Goal: Entertainment & Leisure: Consume media (video, audio)

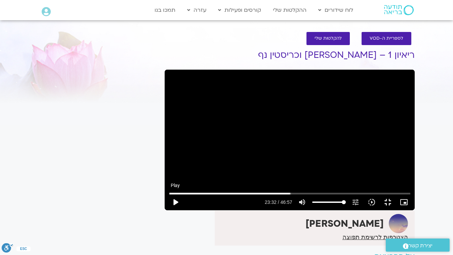
click at [167, 210] on button "play_arrow" at bounding box center [175, 202] width 16 height 16
click at [167, 210] on button "pause" at bounding box center [175, 202] width 16 height 16
click at [167, 210] on button "play_arrow" at bounding box center [175, 202] width 16 height 16
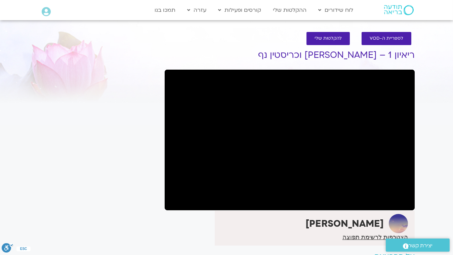
click at [167, 194] on button "pause" at bounding box center [175, 202] width 16 height 16
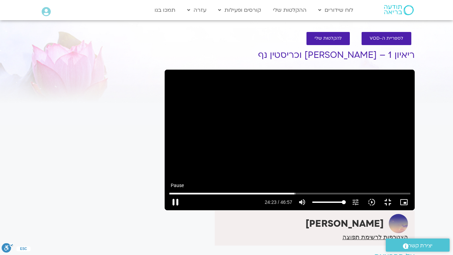
click at [167, 210] on button "pause" at bounding box center [175, 202] width 16 height 16
drag, startPoint x: 236, startPoint y: 239, endPoint x: 231, endPoint y: 241, distance: 5.0
click at [231, 195] on input "Seek" at bounding box center [289, 193] width 241 height 4
click at [167, 210] on button "play_arrow" at bounding box center [175, 202] width 16 height 16
click at [167, 210] on button "pause" at bounding box center [175, 202] width 16 height 16
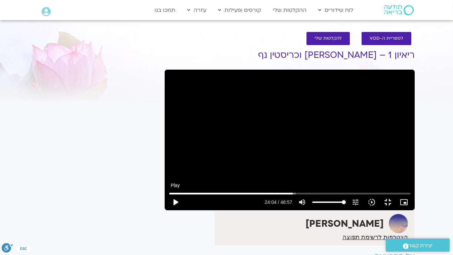
click at [167, 210] on button "play_arrow" at bounding box center [175, 202] width 16 height 16
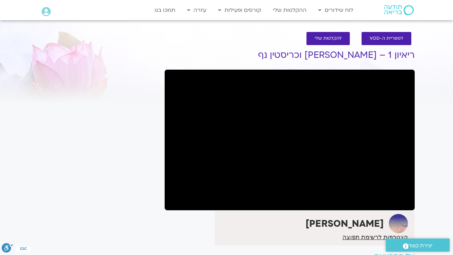
click at [167, 210] on button "pause" at bounding box center [175, 202] width 16 height 16
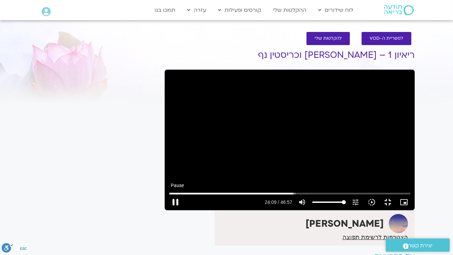
click at [167, 210] on button "pause" at bounding box center [175, 202] width 16 height 16
click at [167, 210] on button "play_arrow" at bounding box center [175, 202] width 16 height 16
click at [167, 210] on button "pause" at bounding box center [175, 202] width 16 height 16
click at [167, 210] on button "play_arrow" at bounding box center [175, 202] width 16 height 16
click at [167, 210] on button "pause" at bounding box center [175, 202] width 16 height 16
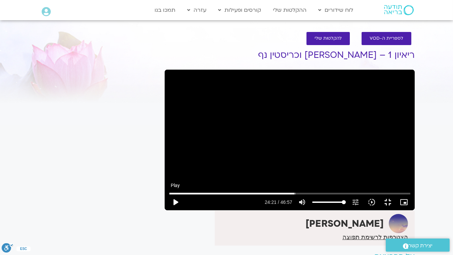
click at [167, 210] on button "play_arrow" at bounding box center [175, 202] width 16 height 16
click at [167, 210] on button "pause" at bounding box center [175, 202] width 16 height 16
click at [167, 210] on button "play_arrow" at bounding box center [175, 202] width 16 height 16
click at [167, 210] on button "pause" at bounding box center [175, 202] width 16 height 16
click at [167, 210] on button "play_arrow" at bounding box center [175, 202] width 16 height 16
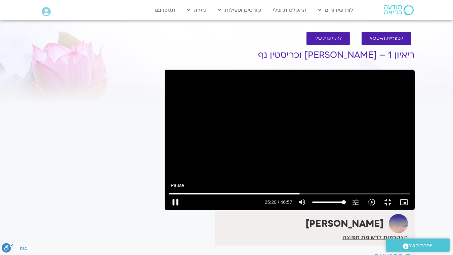
click at [167, 210] on button "pause" at bounding box center [175, 202] width 16 height 16
click at [167, 210] on button "play_arrow" at bounding box center [175, 202] width 16 height 16
click at [167, 210] on button "pause" at bounding box center [175, 202] width 16 height 16
click at [167, 210] on button "play_arrow" at bounding box center [175, 202] width 16 height 16
click at [167, 210] on button "pause" at bounding box center [175, 202] width 16 height 16
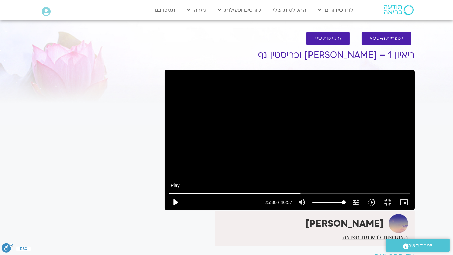
click at [167, 210] on button "play_arrow" at bounding box center [175, 202] width 16 height 16
click at [167, 210] on button "pause" at bounding box center [175, 202] width 16 height 16
click at [167, 210] on button "play_arrow" at bounding box center [175, 202] width 16 height 16
click at [167, 210] on button "pause" at bounding box center [175, 202] width 16 height 16
click at [167, 210] on button "play_arrow" at bounding box center [175, 202] width 16 height 16
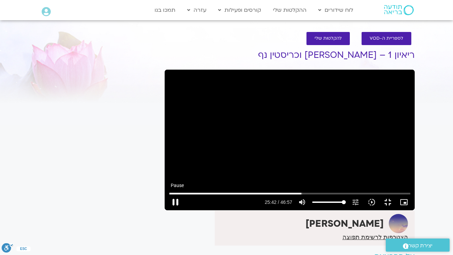
click at [167, 210] on button "pause" at bounding box center [175, 202] width 16 height 16
click at [246, 195] on input "Seek" at bounding box center [289, 193] width 241 height 4
click at [167, 210] on button "play_arrow" at bounding box center [175, 202] width 16 height 16
click at [167, 210] on button "pause" at bounding box center [175, 202] width 16 height 16
click at [167, 210] on button "play_arrow" at bounding box center [175, 202] width 16 height 16
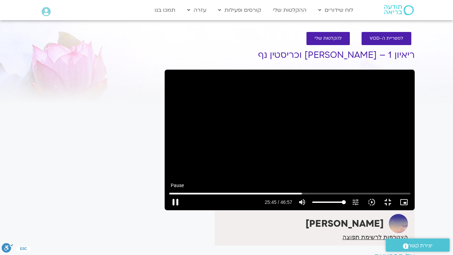
click at [167, 210] on button "pause" at bounding box center [175, 202] width 16 height 16
click at [167, 210] on button "play_arrow" at bounding box center [175, 202] width 16 height 16
click at [167, 210] on button "pause" at bounding box center [175, 202] width 16 height 16
click at [246, 195] on input "Seek" at bounding box center [289, 193] width 241 height 4
click at [167, 210] on button "play_arrow" at bounding box center [175, 202] width 16 height 16
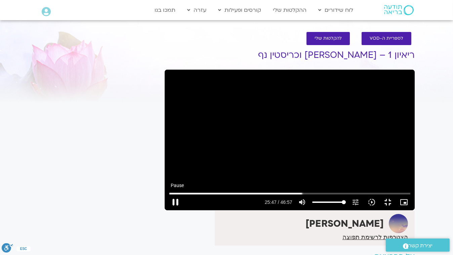
click at [167, 210] on button "pause" at bounding box center [175, 202] width 16 height 16
click at [167, 210] on button "play_arrow" at bounding box center [175, 202] width 16 height 16
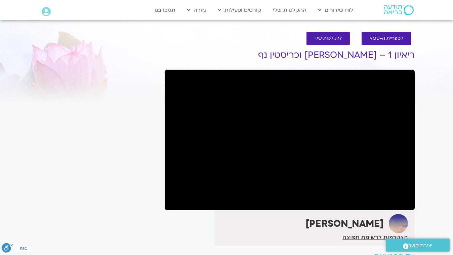
click at [167, 210] on button "pause" at bounding box center [175, 202] width 16 height 16
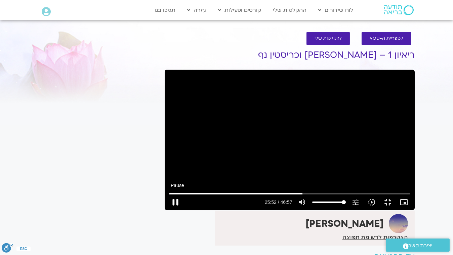
click at [167, 210] on button "pause" at bounding box center [175, 202] width 16 height 16
click at [167, 210] on button "play_arrow" at bounding box center [175, 202] width 16 height 16
click at [167, 210] on button "pause" at bounding box center [175, 202] width 16 height 16
click at [167, 210] on button "play_arrow" at bounding box center [175, 202] width 16 height 16
click at [167, 210] on button "pause" at bounding box center [175, 202] width 16 height 16
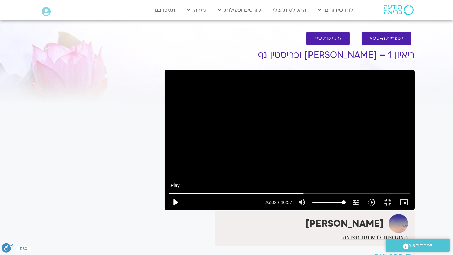
click at [167, 210] on button "play_arrow" at bounding box center [175, 202] width 16 height 16
click at [167, 210] on button "pause" at bounding box center [175, 202] width 16 height 16
click at [167, 210] on button "play_arrow" at bounding box center [175, 202] width 16 height 16
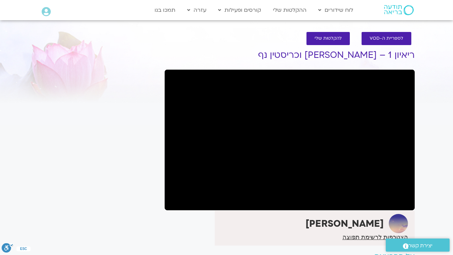
click at [167, 210] on button "pause" at bounding box center [175, 202] width 16 height 16
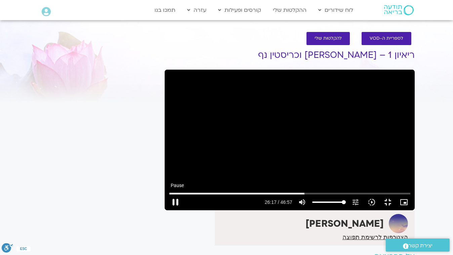
click at [167, 210] on button "pause" at bounding box center [175, 202] width 16 height 16
click at [250, 195] on input "Seek" at bounding box center [289, 193] width 241 height 4
click at [167, 210] on button "play_arrow" at bounding box center [175, 202] width 16 height 16
click at [167, 210] on button "pause" at bounding box center [175, 202] width 16 height 16
click at [167, 210] on button "play_arrow" at bounding box center [175, 202] width 16 height 16
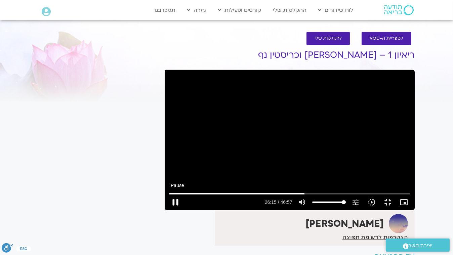
click at [167, 210] on button "pause" at bounding box center [175, 202] width 16 height 16
click at [167, 210] on button "play_arrow" at bounding box center [175, 202] width 16 height 16
click at [167, 210] on button "pause" at bounding box center [175, 202] width 16 height 16
click at [167, 210] on button "play_arrow" at bounding box center [175, 202] width 16 height 16
click at [167, 210] on button "pause" at bounding box center [175, 202] width 16 height 16
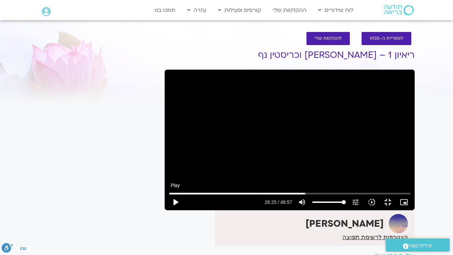
click at [167, 210] on button "play_arrow" at bounding box center [175, 202] width 16 height 16
click at [167, 210] on button "pause" at bounding box center [175, 202] width 16 height 16
click at [167, 210] on button "play_arrow" at bounding box center [175, 202] width 16 height 16
click at [167, 210] on button "pause" at bounding box center [175, 202] width 16 height 16
click at [255, 195] on input "Seek" at bounding box center [289, 193] width 241 height 4
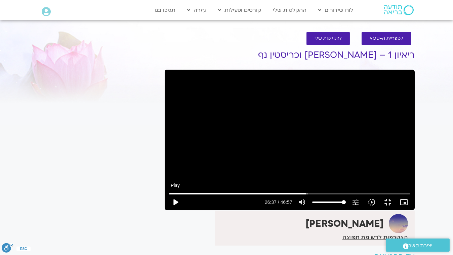
click at [167, 210] on button "play_arrow" at bounding box center [175, 202] width 16 height 16
click at [167, 210] on button "pause" at bounding box center [175, 202] width 16 height 16
click at [167, 210] on button "play_arrow" at bounding box center [175, 202] width 16 height 16
click at [167, 210] on button "pause" at bounding box center [175, 202] width 16 height 16
click at [167, 210] on button "play_arrow" at bounding box center [175, 202] width 16 height 16
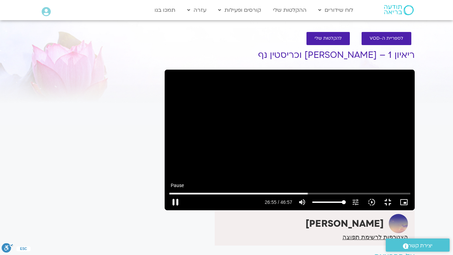
click at [167, 210] on button "pause" at bounding box center [175, 202] width 16 height 16
click at [167, 210] on button "play_arrow" at bounding box center [175, 202] width 16 height 16
click at [167, 210] on button "pause" at bounding box center [175, 202] width 16 height 16
click at [167, 210] on button "play_arrow" at bounding box center [175, 202] width 16 height 16
click at [167, 210] on button "pause" at bounding box center [175, 202] width 16 height 16
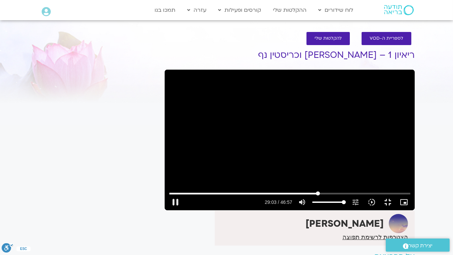
drag, startPoint x: 289, startPoint y: 238, endPoint x: 278, endPoint y: 242, distance: 11.2
click at [278, 195] on input "Seek" at bounding box center [289, 193] width 241 height 4
click at [167, 210] on button "play_arrow" at bounding box center [175, 202] width 16 height 16
click at [167, 210] on button "pause" at bounding box center [175, 202] width 16 height 16
click at [167, 210] on button "play_arrow" at bounding box center [175, 202] width 16 height 16
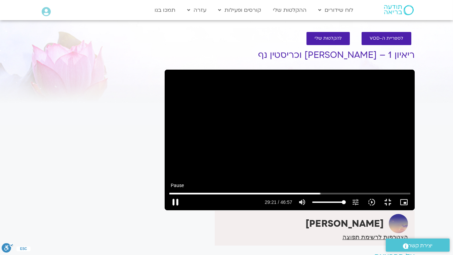
click at [167, 210] on button "pause" at bounding box center [175, 202] width 16 height 16
click at [167, 210] on button "play_arrow" at bounding box center [175, 202] width 16 height 16
click at [167, 210] on button "pause" at bounding box center [175, 202] width 16 height 16
click at [167, 210] on button "play_arrow" at bounding box center [175, 202] width 16 height 16
click at [167, 210] on button "pause" at bounding box center [175, 202] width 16 height 16
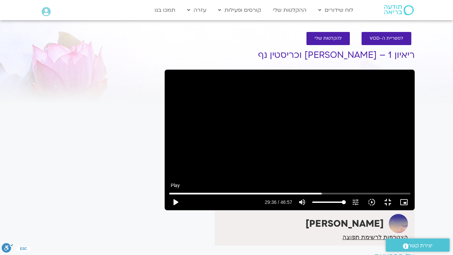
click at [167, 210] on button "play_arrow" at bounding box center [175, 202] width 16 height 16
click at [167, 210] on button "pause" at bounding box center [175, 202] width 16 height 16
click at [167, 210] on button "play_arrow" at bounding box center [175, 202] width 16 height 16
click at [167, 210] on button "pause" at bounding box center [175, 202] width 16 height 16
click at [167, 210] on button "play_arrow" at bounding box center [175, 202] width 16 height 16
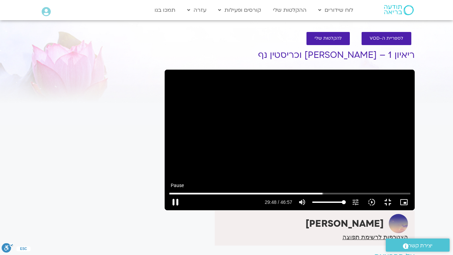
click at [167, 210] on button "pause" at bounding box center [175, 202] width 16 height 16
click at [167, 210] on button "play_arrow" at bounding box center [175, 202] width 16 height 16
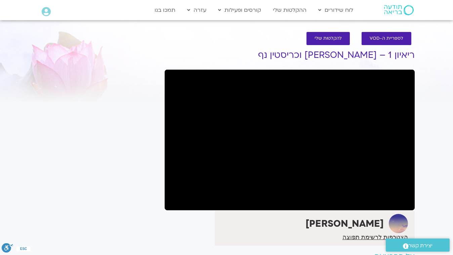
click at [167, 210] on button "pause" at bounding box center [175, 202] width 16 height 16
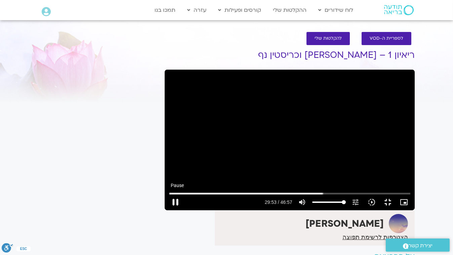
click at [167, 210] on button "pause" at bounding box center [175, 202] width 16 height 16
click at [167, 210] on button "play_arrow" at bounding box center [175, 202] width 16 height 16
click at [167, 210] on button "pause" at bounding box center [175, 202] width 16 height 16
click at [167, 210] on button "play_arrow" at bounding box center [175, 202] width 16 height 16
click at [167, 210] on button "pause" at bounding box center [175, 202] width 16 height 16
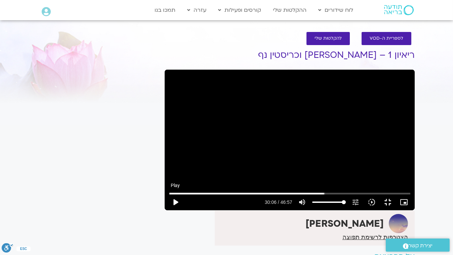
click at [167, 210] on button "play_arrow" at bounding box center [175, 202] width 16 height 16
click at [167, 210] on button "pause" at bounding box center [175, 202] width 16 height 16
click at [167, 210] on button "play_arrow" at bounding box center [175, 202] width 16 height 16
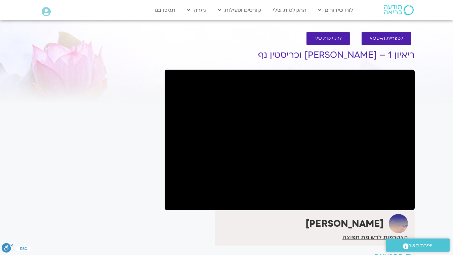
click at [167, 210] on button "pause" at bounding box center [175, 202] width 16 height 16
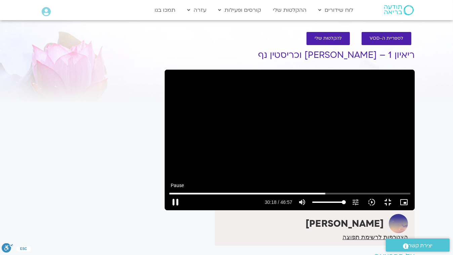
click at [167, 210] on button "pause" at bounding box center [175, 202] width 16 height 16
click at [167, 210] on button "play_arrow" at bounding box center [175, 202] width 16 height 16
click at [167, 210] on button "pause" at bounding box center [175, 202] width 16 height 16
click at [167, 210] on button "play_arrow" at bounding box center [175, 202] width 16 height 16
click at [167, 210] on button "pause" at bounding box center [175, 202] width 16 height 16
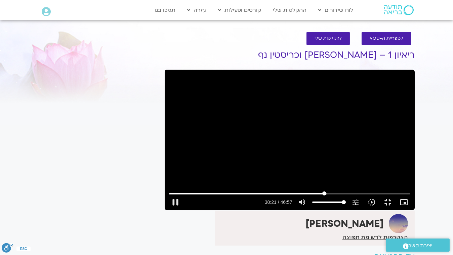
click at [290, 195] on input "Seek" at bounding box center [289, 193] width 241 height 4
click at [167, 210] on button "play_arrow" at bounding box center [175, 202] width 16 height 16
click at [167, 210] on button "pause" at bounding box center [175, 202] width 16 height 16
click at [167, 210] on button "play_arrow" at bounding box center [175, 202] width 16 height 16
click at [167, 210] on button "pause" at bounding box center [175, 202] width 16 height 16
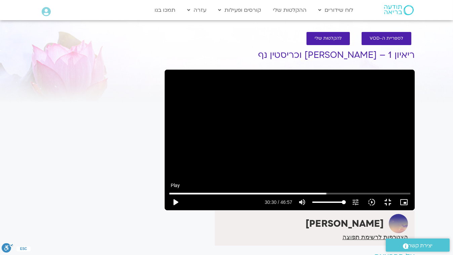
click at [167, 210] on button "play_arrow" at bounding box center [175, 202] width 16 height 16
click at [167, 210] on button "pause" at bounding box center [175, 202] width 16 height 16
click at [167, 210] on button "play_arrow" at bounding box center [175, 202] width 16 height 16
click at [167, 210] on button "pause" at bounding box center [175, 202] width 16 height 16
click at [167, 210] on button "play_arrow" at bounding box center [175, 202] width 16 height 16
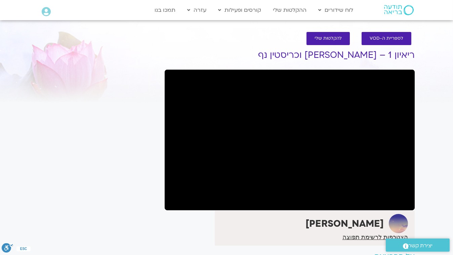
click at [167, 210] on button "pause" at bounding box center [175, 202] width 16 height 16
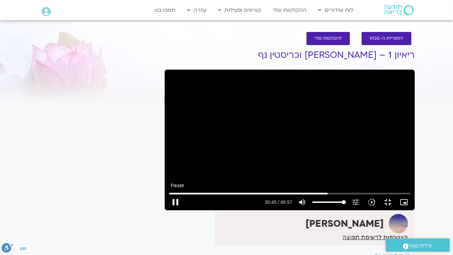
click at [167, 210] on button "pause" at bounding box center [175, 202] width 16 height 16
click at [167, 210] on button "play_arrow" at bounding box center [175, 202] width 16 height 16
click at [167, 210] on button "pause" at bounding box center [175, 202] width 16 height 16
click at [167, 210] on button "play_arrow" at bounding box center [175, 202] width 16 height 16
click at [167, 210] on button "pause" at bounding box center [175, 202] width 16 height 16
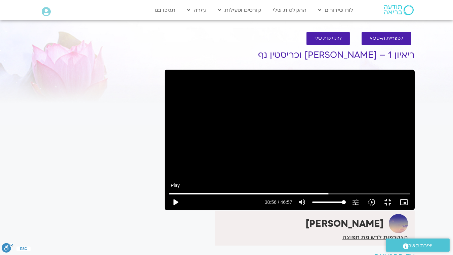
click at [167, 210] on button "play_arrow" at bounding box center [175, 202] width 16 height 16
click at [167, 210] on button "pause" at bounding box center [175, 202] width 16 height 16
click at [167, 210] on button "play_arrow" at bounding box center [175, 202] width 16 height 16
click at [167, 210] on button "pause" at bounding box center [175, 202] width 16 height 16
click at [167, 210] on button "play_arrow" at bounding box center [175, 202] width 16 height 16
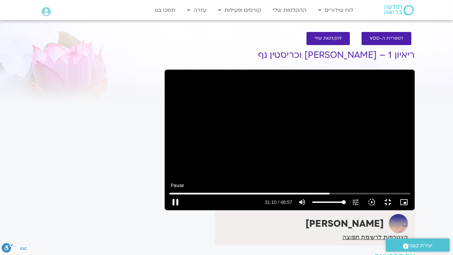
click at [167, 210] on button "pause" at bounding box center [175, 202] width 16 height 16
click at [167, 210] on button "play_arrow" at bounding box center [175, 202] width 16 height 16
click at [167, 210] on button "pause" at bounding box center [175, 202] width 16 height 16
click at [167, 210] on button "play_arrow" at bounding box center [175, 202] width 16 height 16
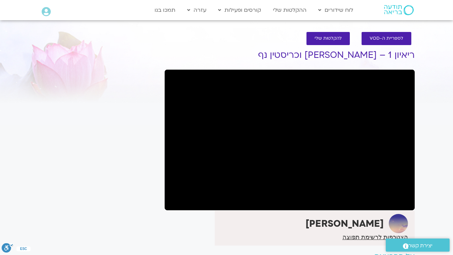
click at [167, 210] on button "pause" at bounding box center [175, 202] width 16 height 16
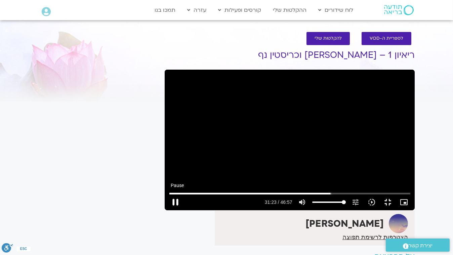
click at [167, 210] on button "pause" at bounding box center [175, 202] width 16 height 16
click at [297, 195] on input "Seek" at bounding box center [289, 193] width 241 height 4
click at [167, 210] on button "play_arrow" at bounding box center [175, 202] width 16 height 16
click at [167, 210] on button "pause" at bounding box center [175, 202] width 16 height 16
click at [167, 210] on button "play_arrow" at bounding box center [175, 202] width 16 height 16
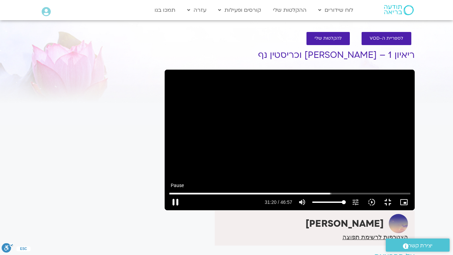
click at [167, 210] on button "pause" at bounding box center [175, 202] width 16 height 16
click at [167, 210] on button "play_arrow" at bounding box center [175, 202] width 16 height 16
click at [167, 210] on button "pause" at bounding box center [175, 202] width 16 height 16
click at [167, 210] on button "play_arrow" at bounding box center [175, 202] width 16 height 16
click at [167, 210] on button "pause" at bounding box center [175, 202] width 16 height 16
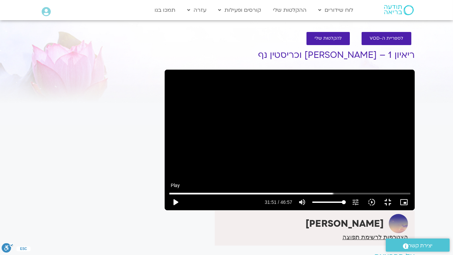
click at [167, 210] on button "play_arrow" at bounding box center [175, 202] width 16 height 16
click at [167, 210] on button "pause" at bounding box center [175, 202] width 16 height 16
click at [167, 210] on button "play_arrow" at bounding box center [175, 202] width 16 height 16
click at [167, 210] on button "pause" at bounding box center [175, 202] width 16 height 16
click at [167, 210] on button "play_arrow" at bounding box center [175, 202] width 16 height 16
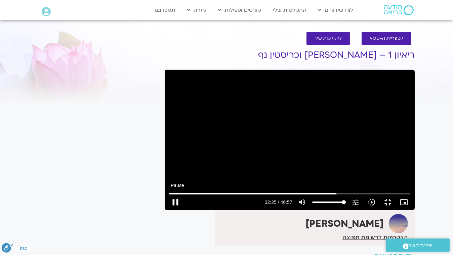
click at [167, 210] on button "pause" at bounding box center [175, 202] width 16 height 16
click at [167, 210] on button "play_arrow" at bounding box center [175, 202] width 16 height 16
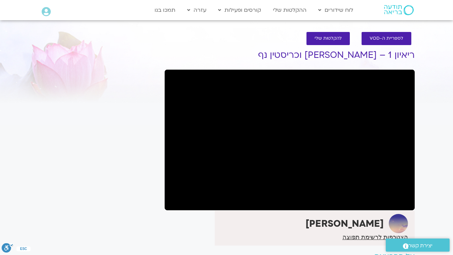
click at [167, 210] on button "pause" at bounding box center [175, 202] width 16 height 16
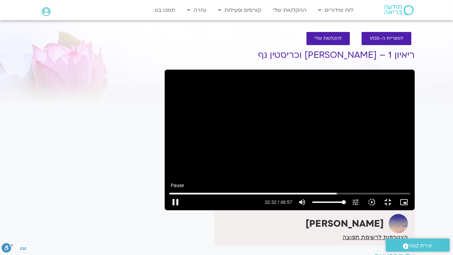
click at [167, 210] on button "pause" at bounding box center [175, 202] width 16 height 16
click at [310, 195] on input "Seek" at bounding box center [289, 193] width 241 height 4
click at [167, 210] on button "play_arrow" at bounding box center [175, 202] width 16 height 16
click at [167, 210] on button "pause" at bounding box center [175, 202] width 16 height 16
click at [309, 195] on input "Seek" at bounding box center [289, 193] width 241 height 4
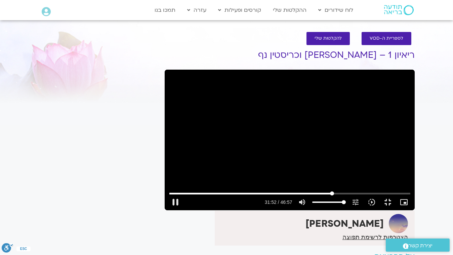
drag, startPoint x: 308, startPoint y: 239, endPoint x: 304, endPoint y: 239, distance: 4.1
click at [304, 195] on input "Seek" at bounding box center [289, 193] width 241 height 4
click at [167, 210] on button "play_arrow" at bounding box center [175, 202] width 16 height 16
click at [167, 210] on button "pause" at bounding box center [175, 202] width 16 height 16
click at [167, 210] on button "play_arrow" at bounding box center [175, 202] width 16 height 16
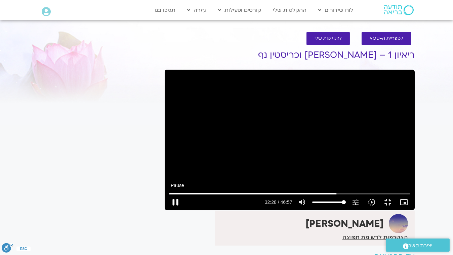
click at [167, 210] on button "pause" at bounding box center [175, 202] width 16 height 16
type input "1948.249586"
